Goal: Task Accomplishment & Management: Manage account settings

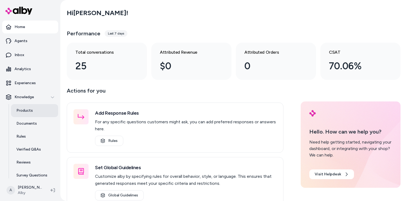
click at [21, 110] on p "Products" at bounding box center [24, 110] width 16 height 5
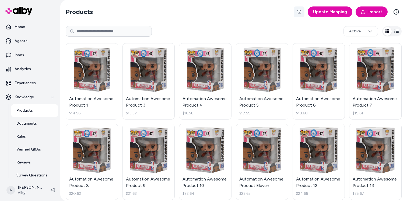
click at [301, 10] on icon "button" at bounding box center [299, 12] width 4 height 4
click at [375, 10] on span "Import" at bounding box center [375, 12] width 14 height 6
click at [300, 11] on icon "button" at bounding box center [299, 12] width 4 height 4
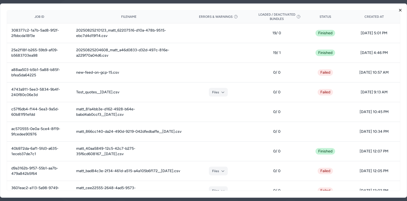
click at [401, 9] on icon "button" at bounding box center [400, 10] width 4 height 4
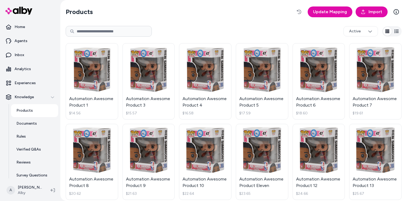
scroll to position [17, 0]
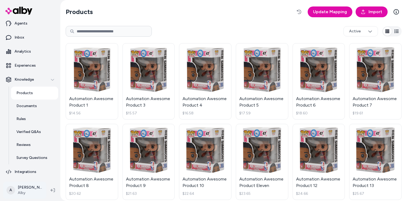
click at [22, 192] on html "Home Agents Inbox Analytics Experiences Knowledge Products Documents Rules Veri…" at bounding box center [203, 100] width 407 height 201
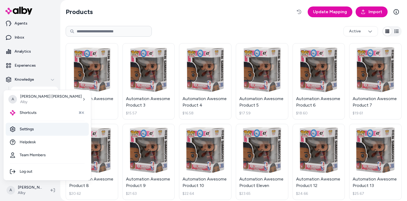
click at [30, 129] on link "Settings" at bounding box center [47, 128] width 83 height 13
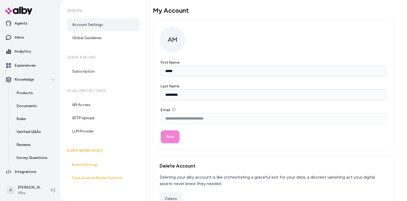
click at [22, 10] on img at bounding box center [18, 11] width 27 height 8
click at [7, 8] on img at bounding box center [18, 11] width 27 height 8
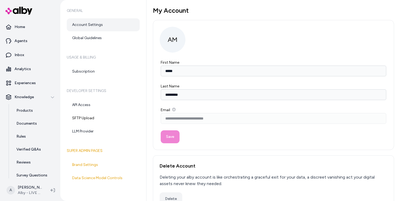
type input "*****"
type input "*********"
type input "**********"
click at [34, 110] on link "Products" at bounding box center [34, 110] width 47 height 13
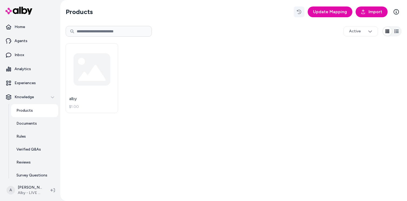
click at [301, 10] on icon "button" at bounding box center [299, 12] width 4 height 4
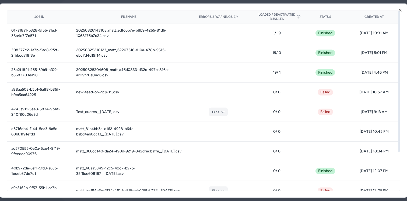
click at [401, 12] on div "Job ID Filename Errors & Warnings Loaded / Deactivated Bundles Status Created A…" at bounding box center [203, 100] width 407 height 194
click at [400, 10] on icon "button" at bounding box center [400, 10] width 2 height 2
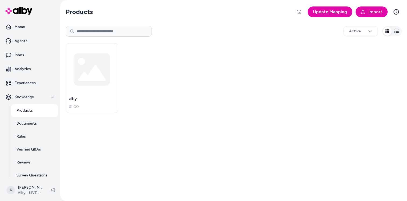
click at [173, 20] on div "Products Update Mapping Import Active alby $1.00" at bounding box center [233, 100] width 345 height 201
